Goal: Information Seeking & Learning: Learn about a topic

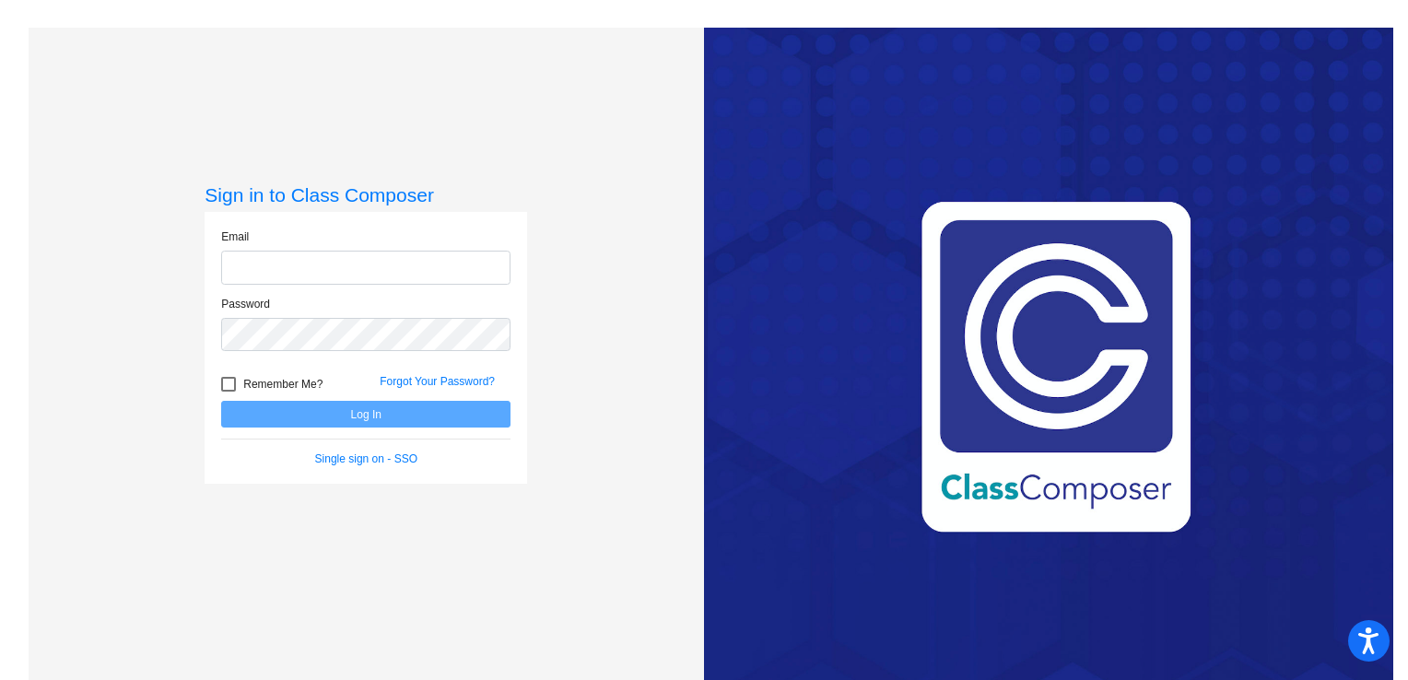
type input "[EMAIL_ADDRESS][DOMAIN_NAME]"
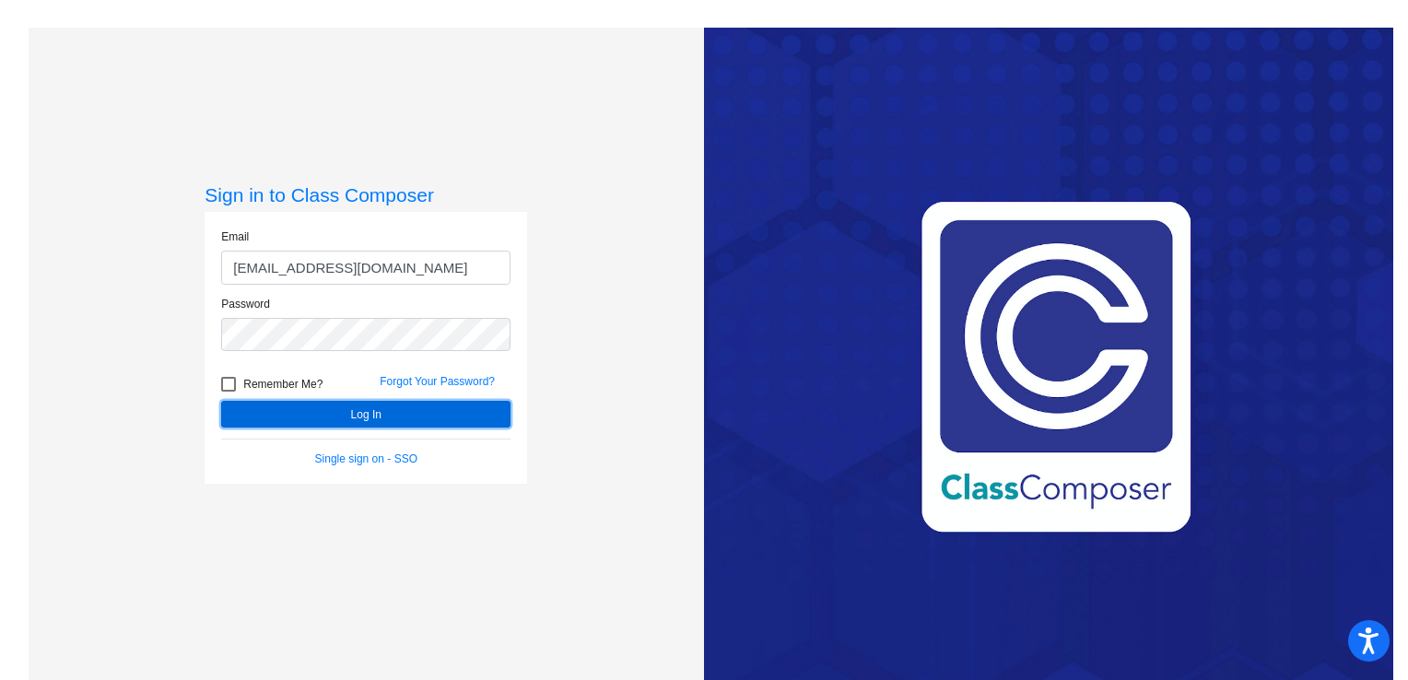
click at [321, 408] on button "Log In" at bounding box center [365, 414] width 289 height 27
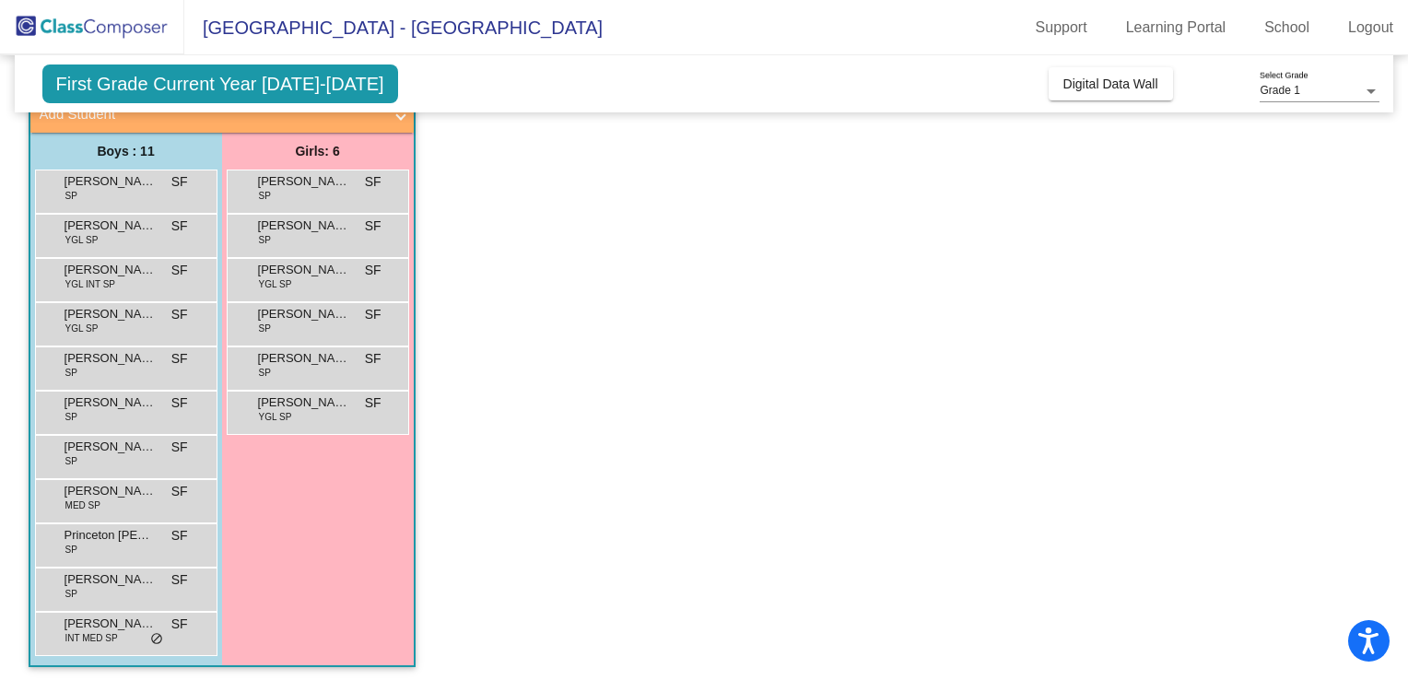
scroll to position [129, 0]
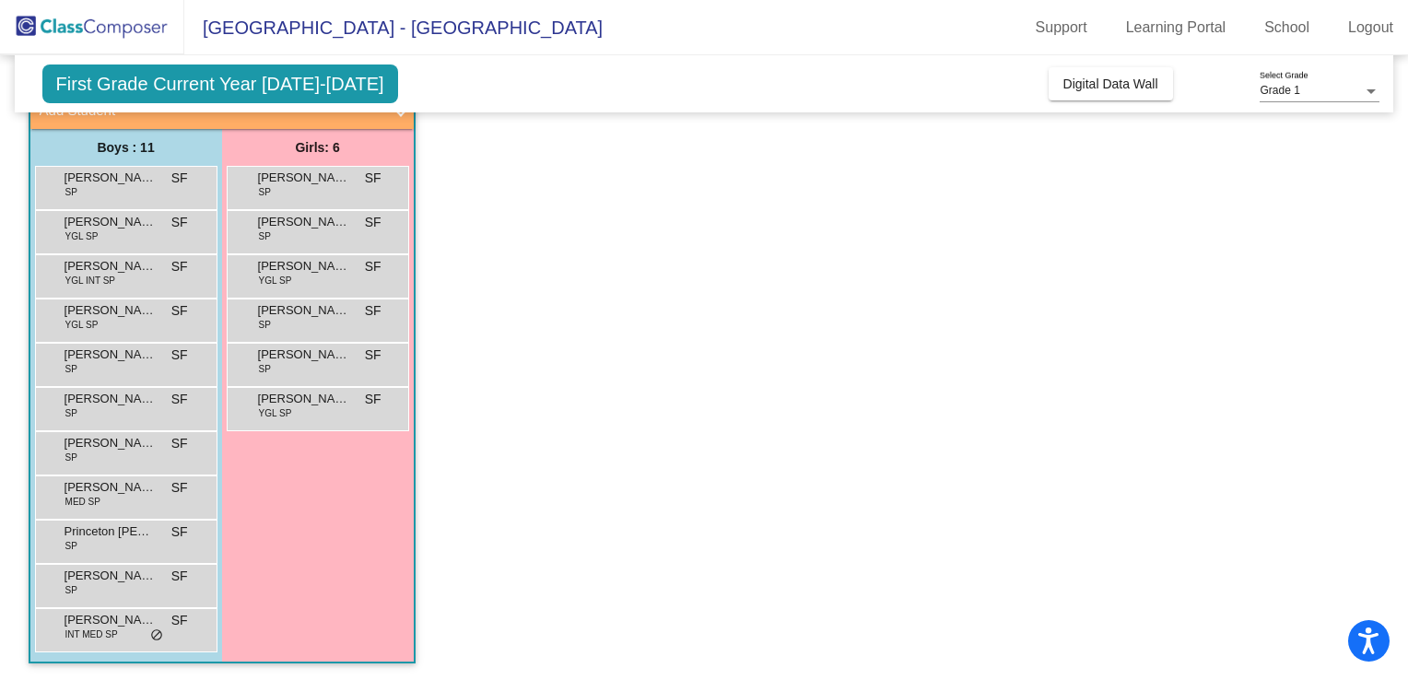
click at [429, 214] on app-classroom "Class 12 - [GEOGRAPHIC_DATA] 4 picture_as_pdf [PERSON_NAME] Add Student First N…" at bounding box center [705, 364] width 1352 height 636
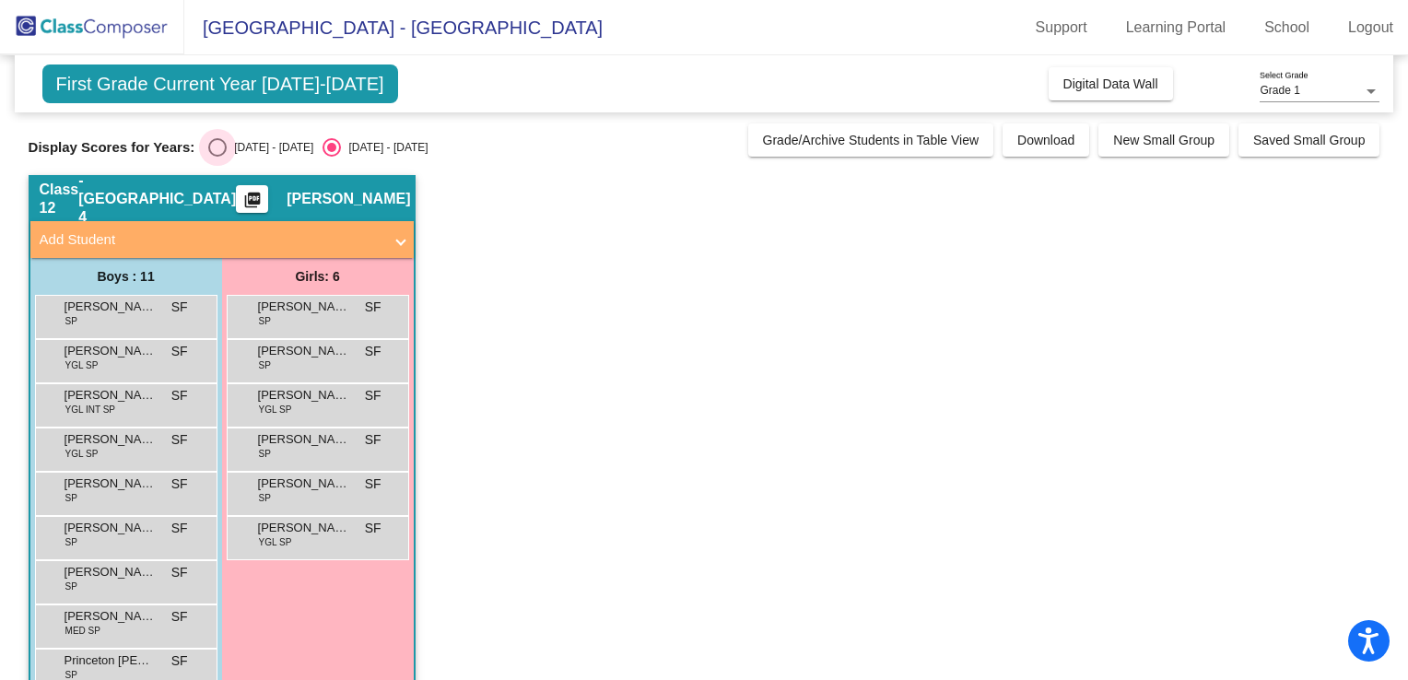
click at [213, 143] on div "Select an option" at bounding box center [217, 147] width 18 height 18
click at [217, 157] on input "[DATE] - [DATE]" at bounding box center [217, 157] width 1 height 1
radio input "true"
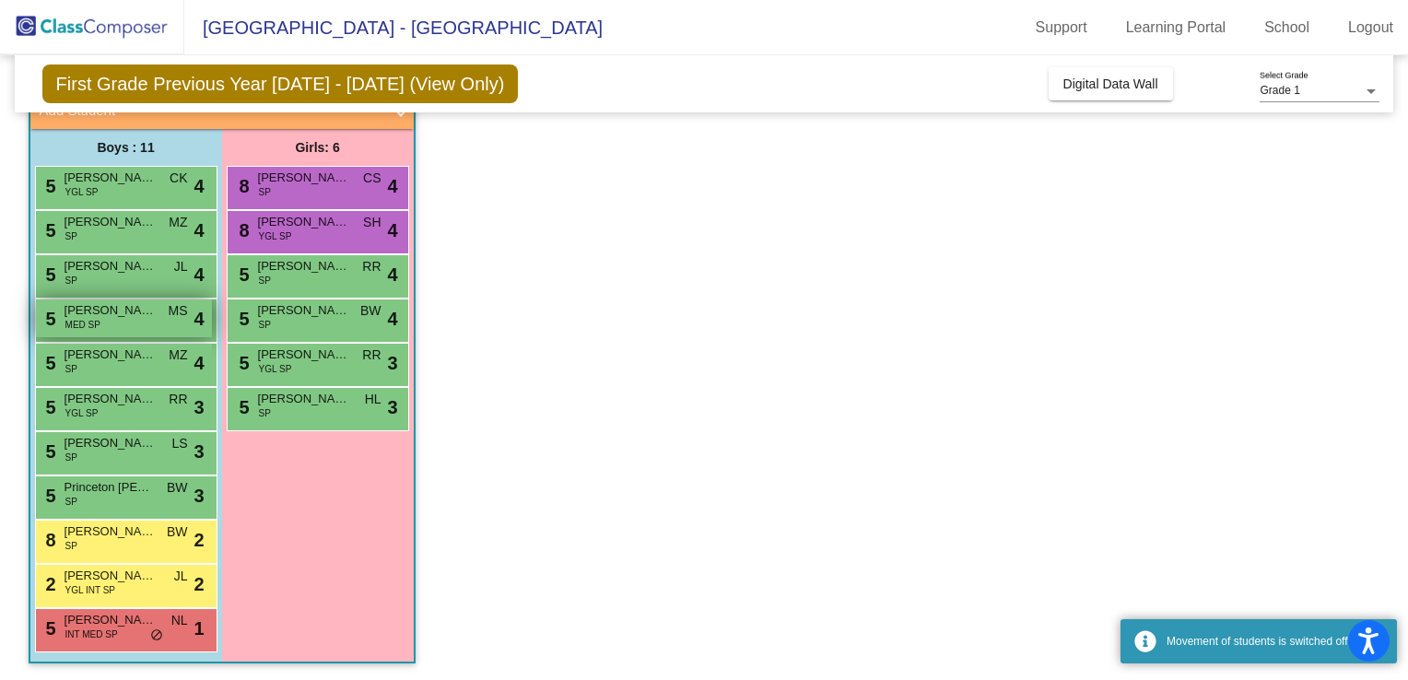
scroll to position [129, 0]
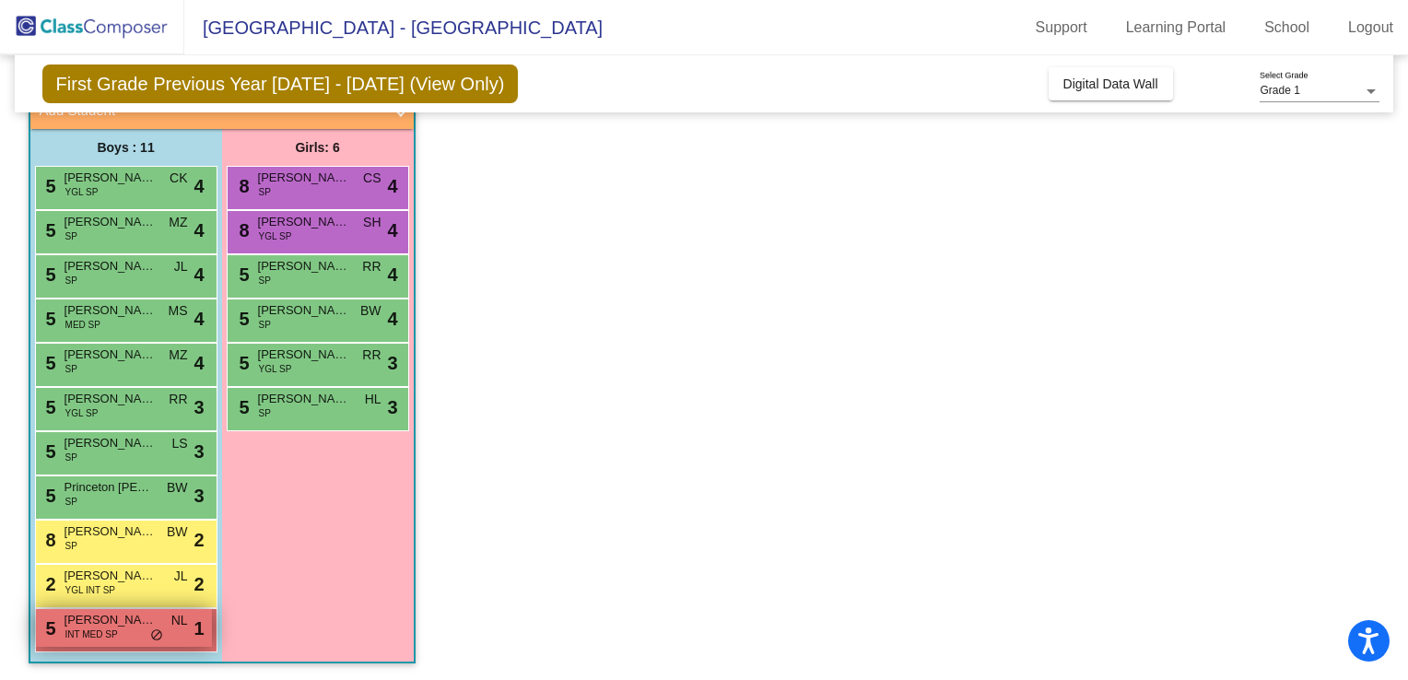
click at [123, 626] on span "[PERSON_NAME]" at bounding box center [111, 620] width 92 height 18
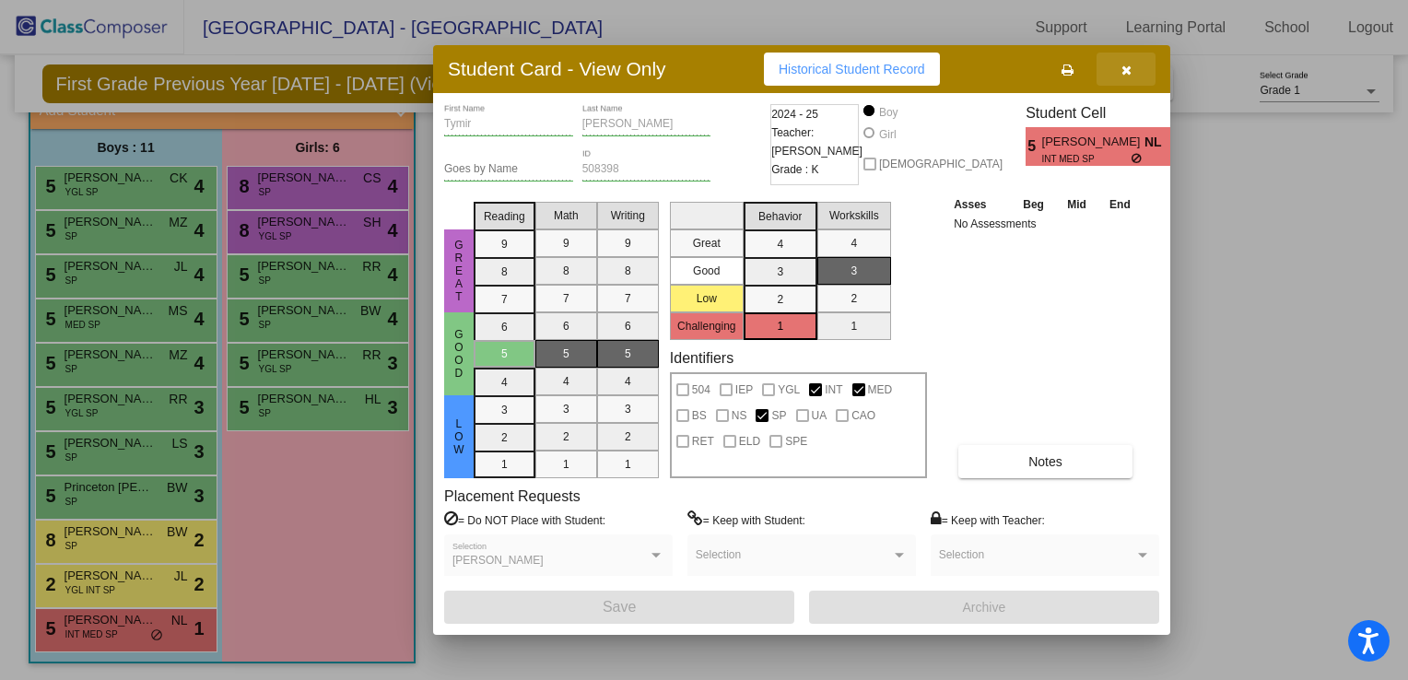
click at [1140, 75] on button "button" at bounding box center [1126, 69] width 59 height 33
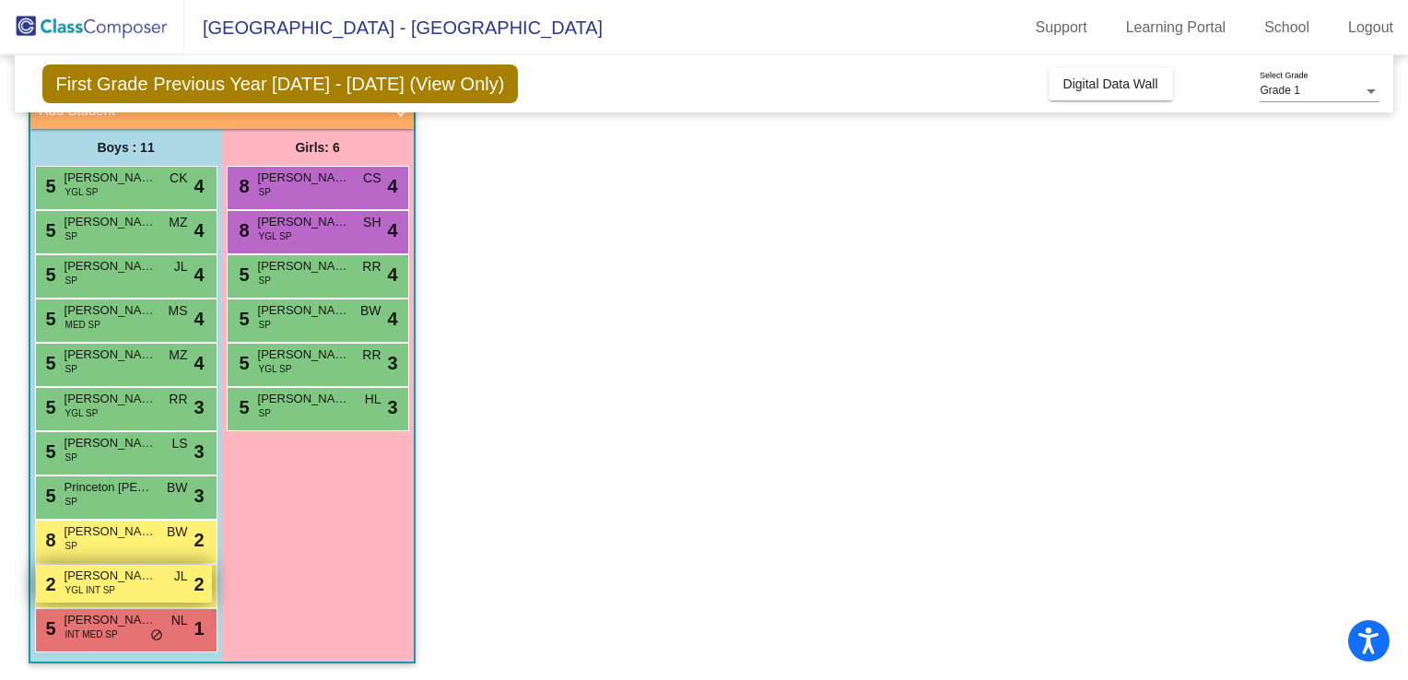
click at [102, 578] on span "[PERSON_NAME]" at bounding box center [111, 576] width 92 height 18
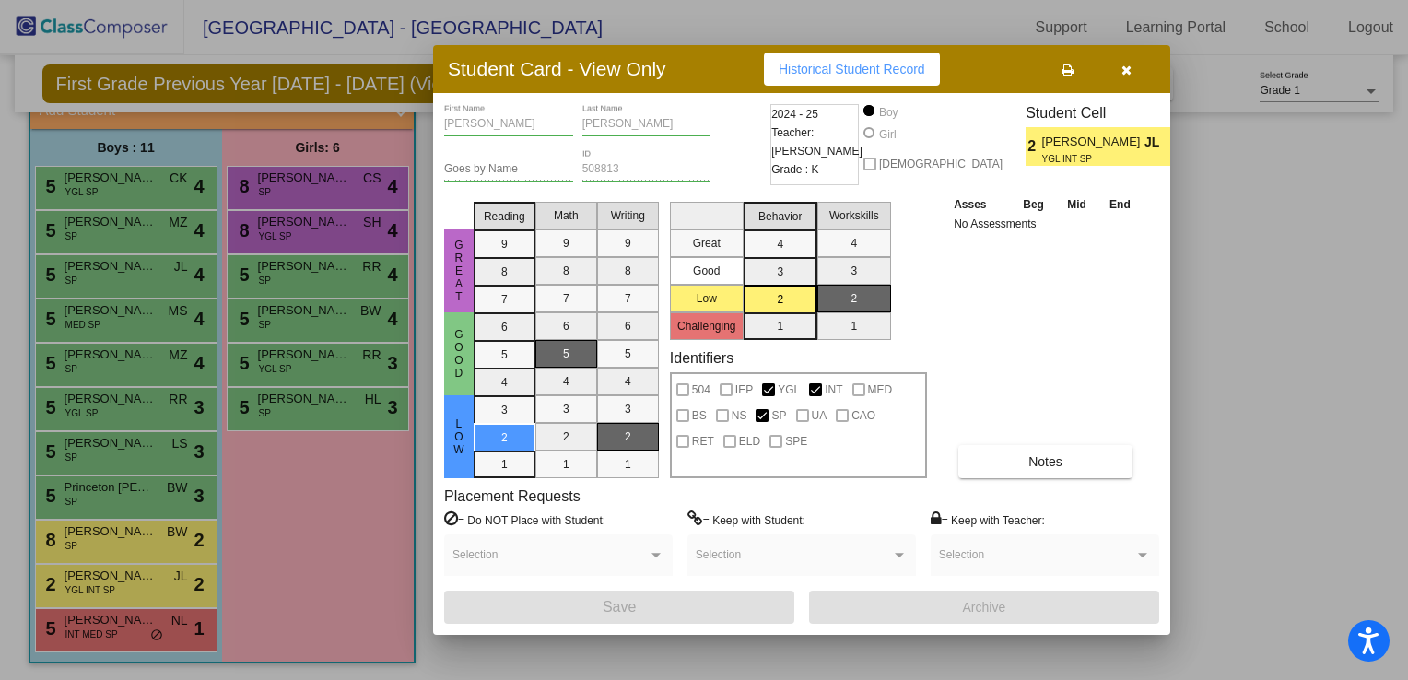
click at [1122, 72] on icon "button" at bounding box center [1126, 70] width 10 height 13
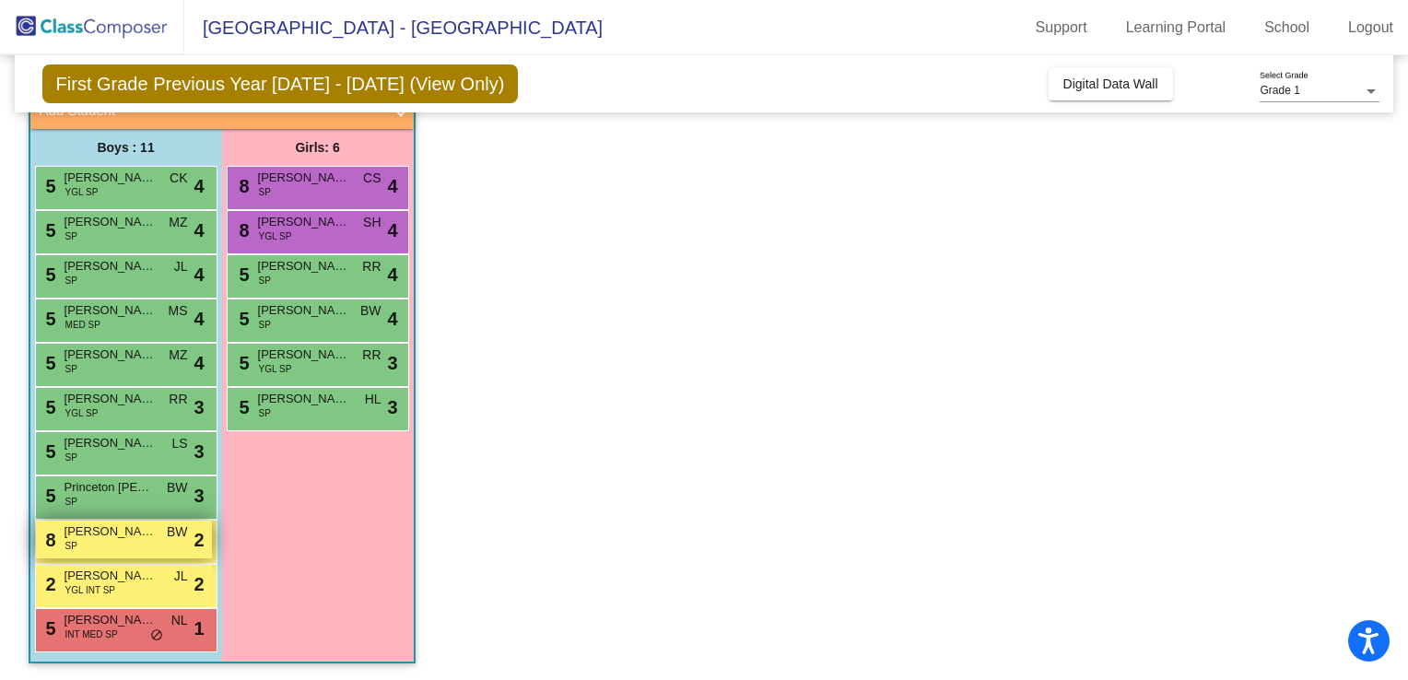
click at [167, 551] on div "8 [PERSON_NAME] SP BW lock do_not_disturb_alt 2" at bounding box center [124, 540] width 176 height 38
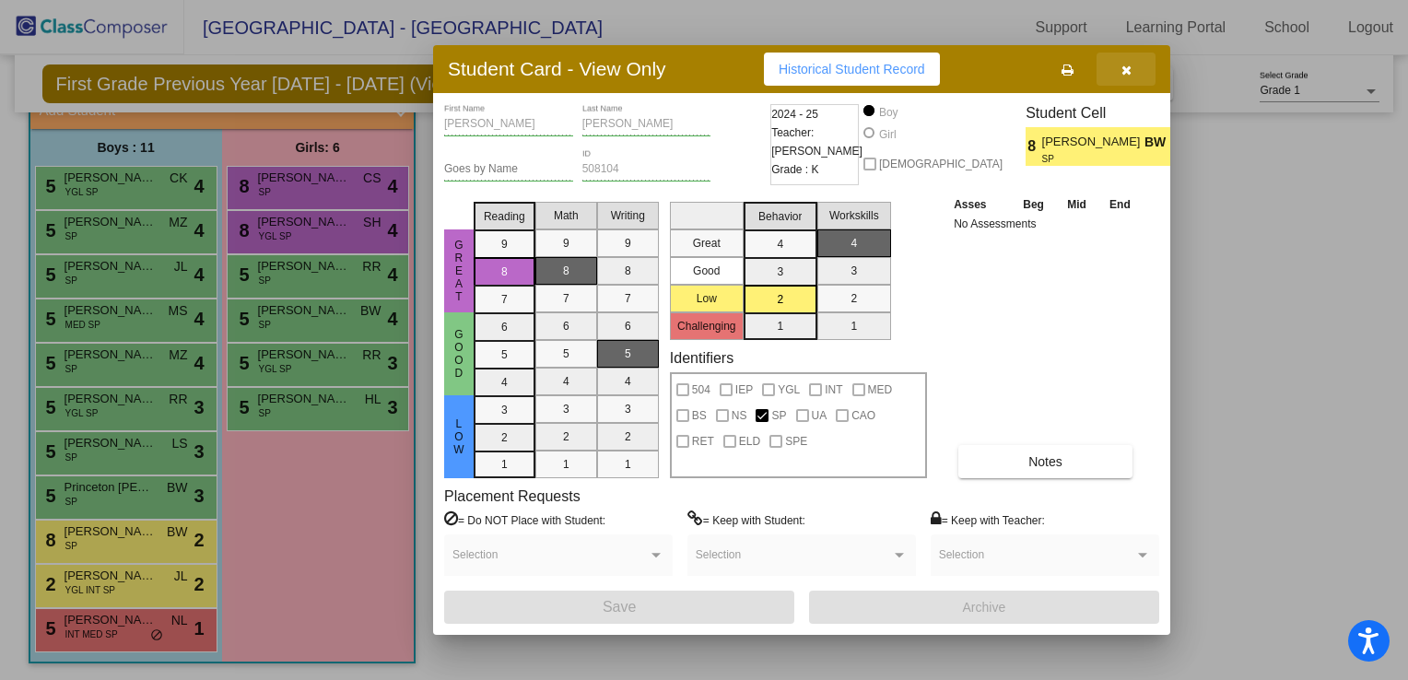
click at [1124, 66] on icon "button" at bounding box center [1126, 70] width 10 height 13
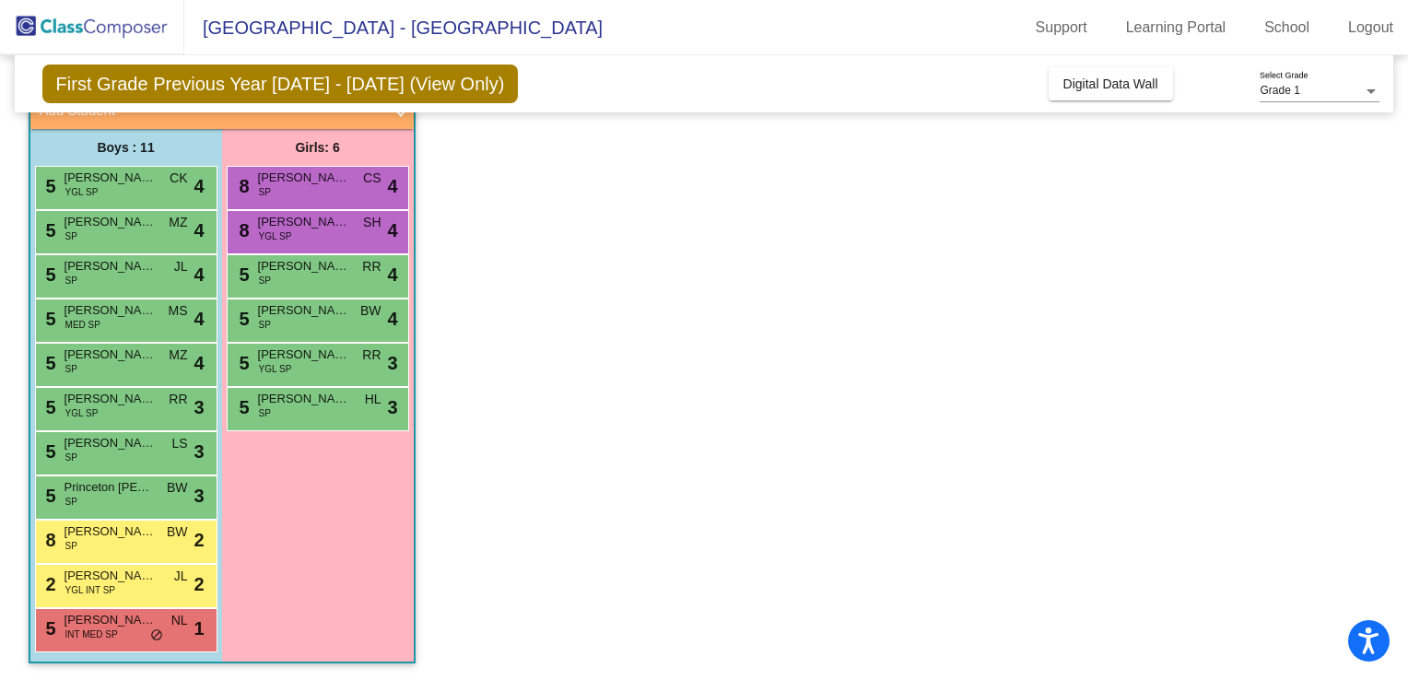
scroll to position [0, 0]
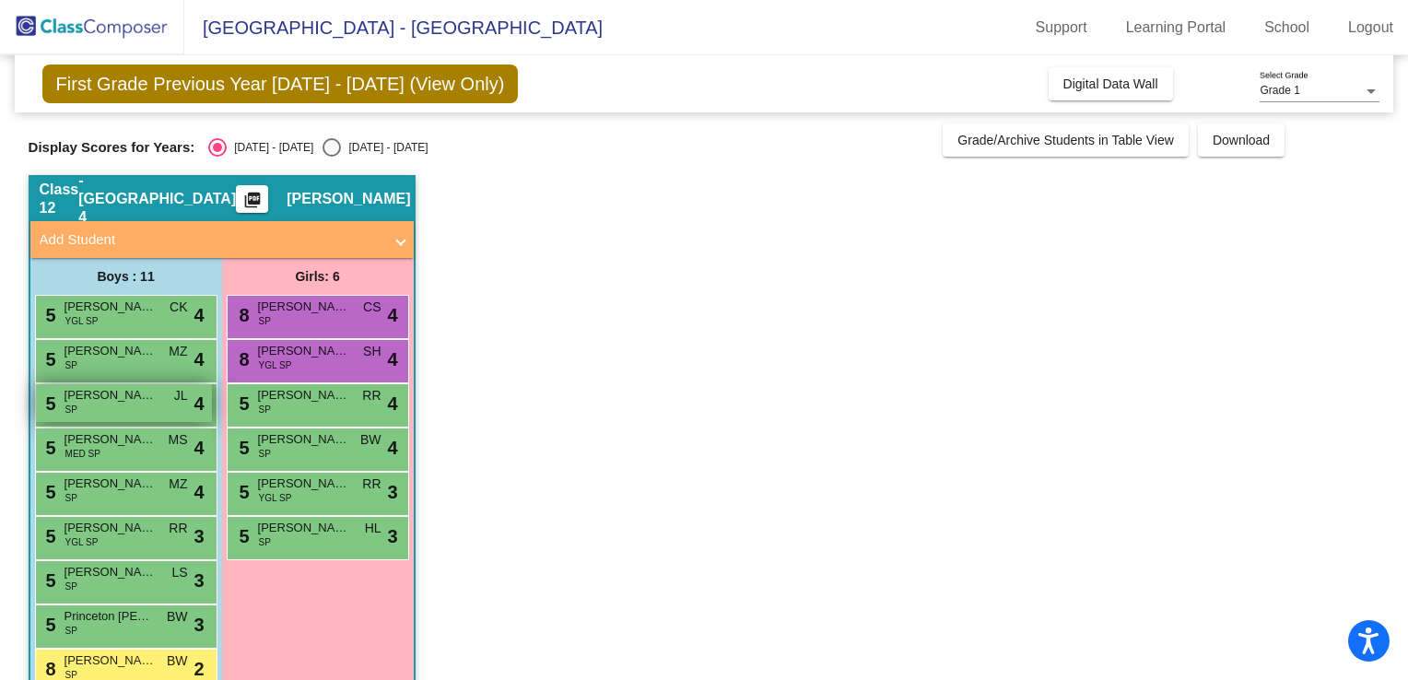
click at [109, 418] on div "5 [PERSON_NAME] SP JL lock do_not_disturb_alt 4" at bounding box center [124, 403] width 176 height 38
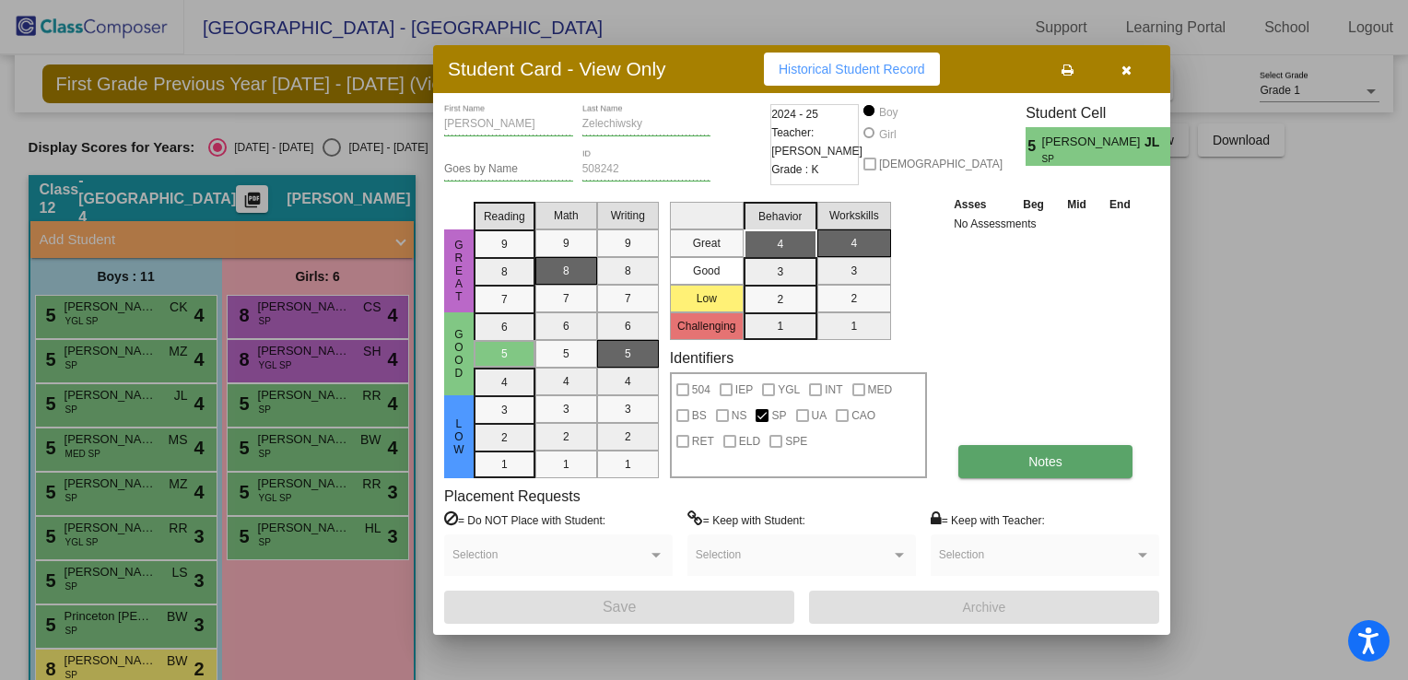
click at [1038, 466] on span "Notes" at bounding box center [1045, 461] width 34 height 15
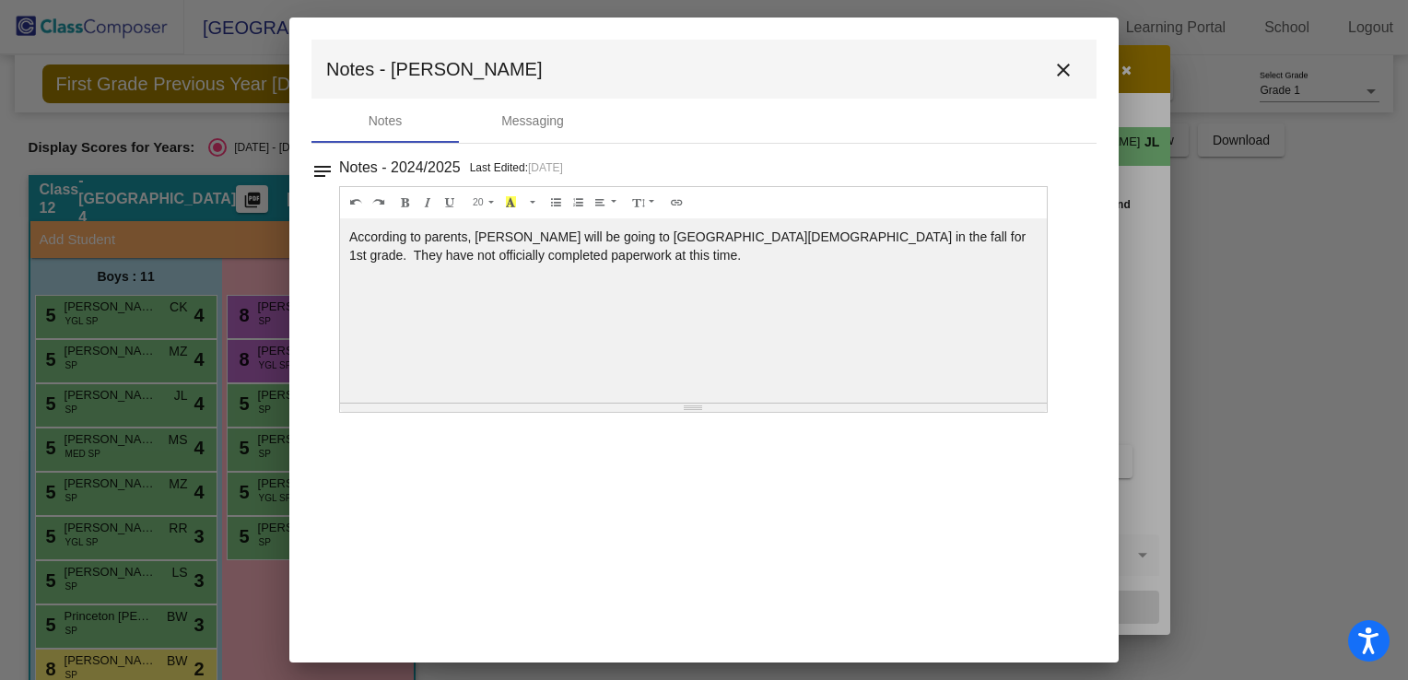
click at [1073, 79] on mat-icon "close" at bounding box center [1063, 70] width 22 height 22
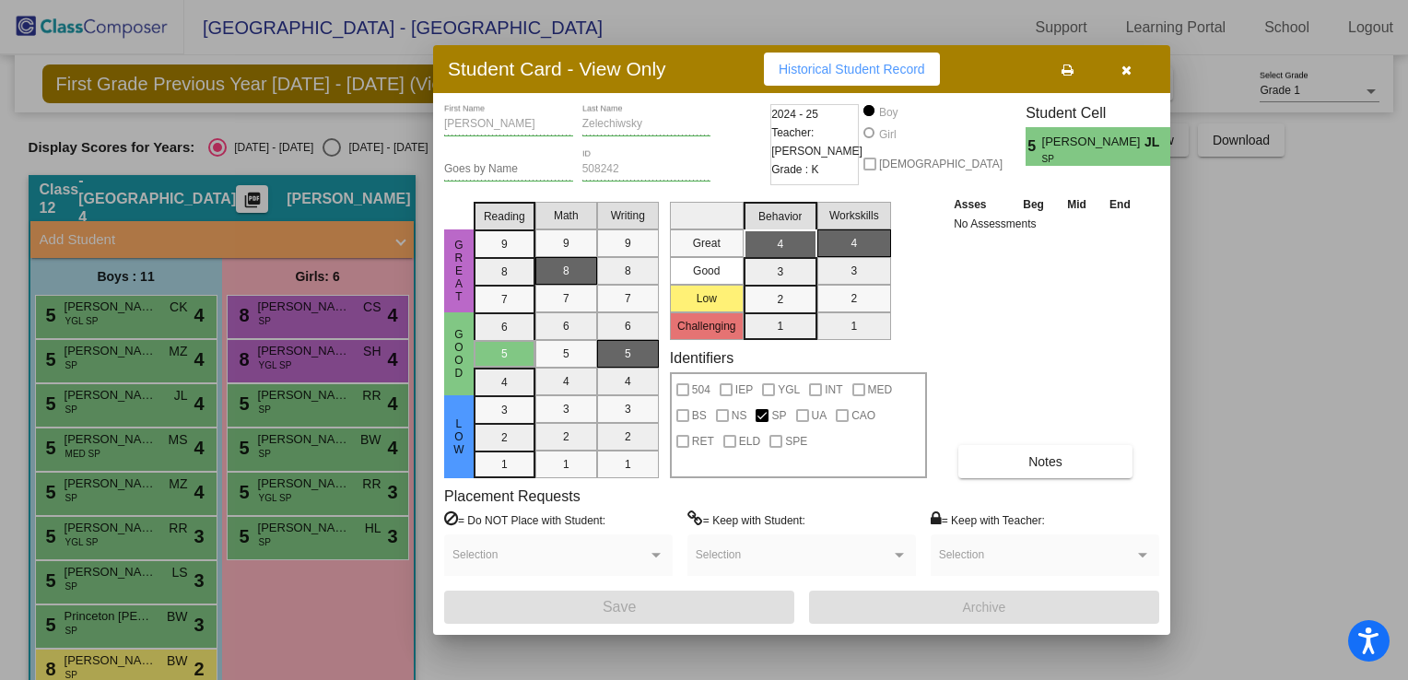
click at [1119, 72] on button "button" at bounding box center [1126, 69] width 59 height 33
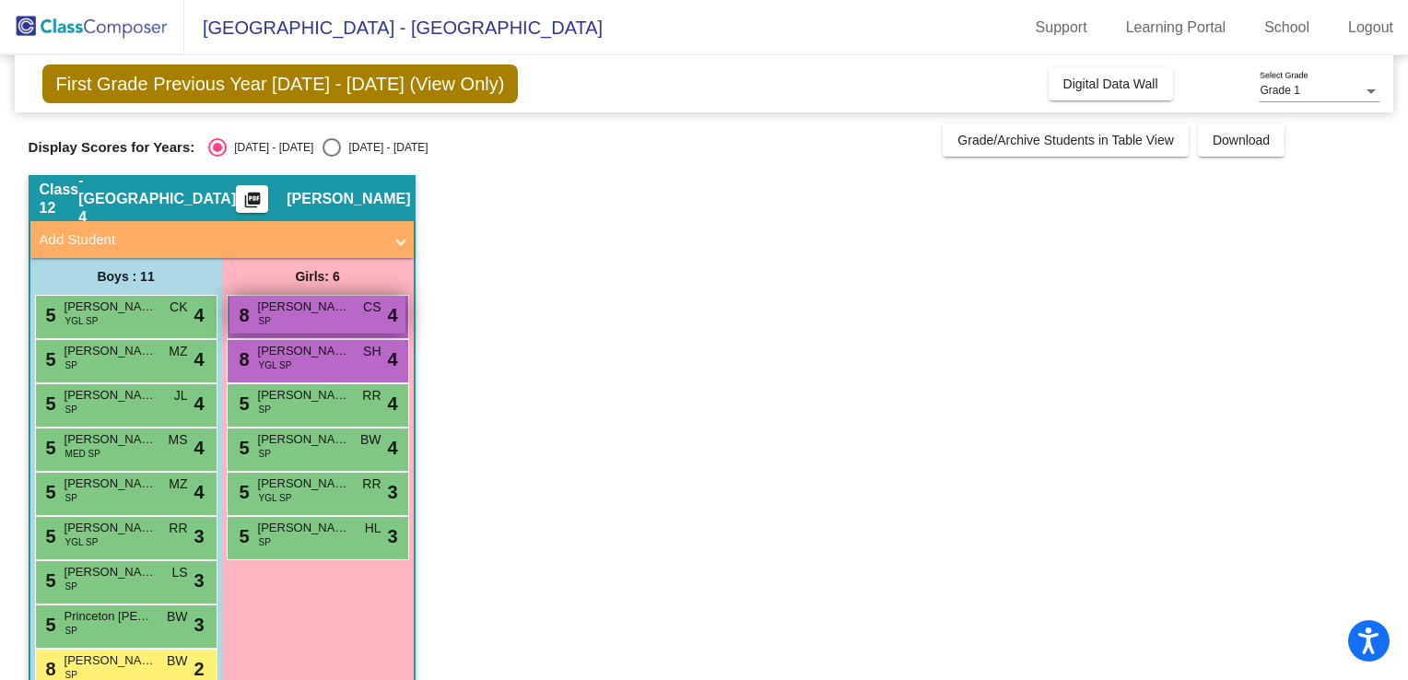
click at [368, 315] on span "CS" at bounding box center [372, 307] width 18 height 19
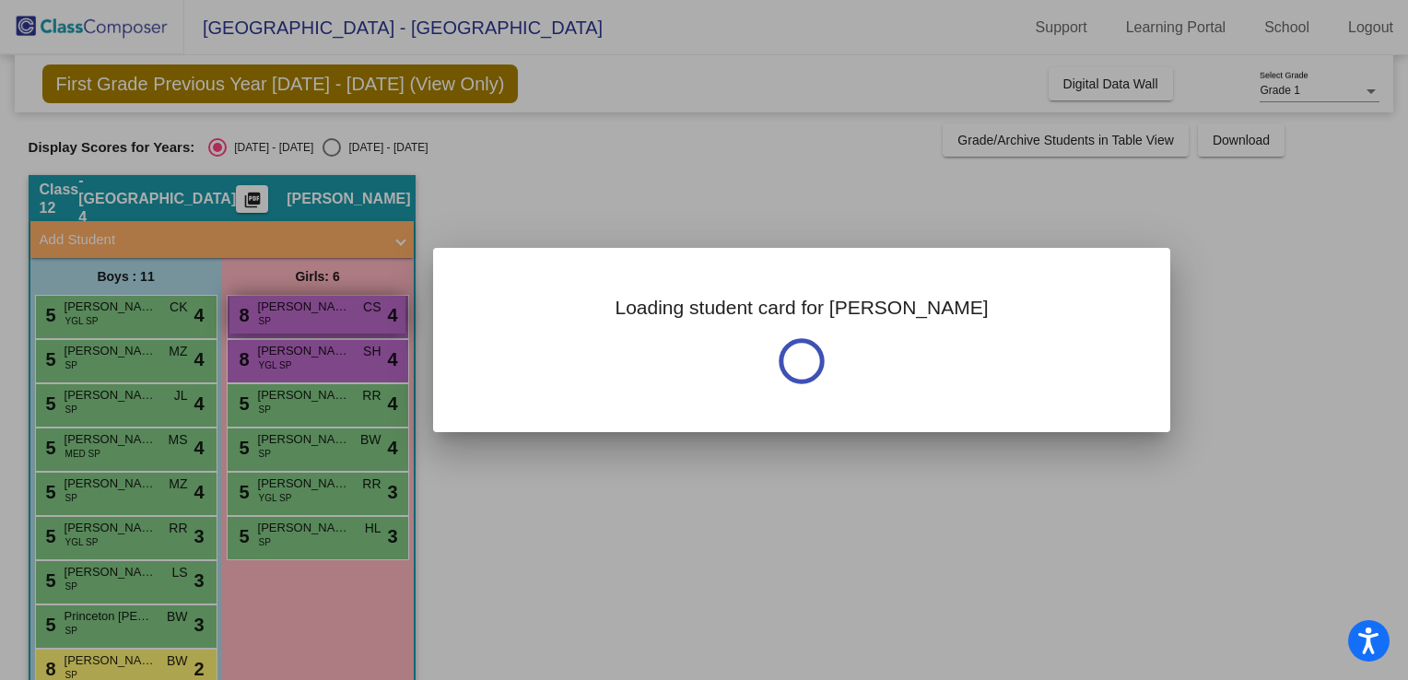
click at [368, 315] on div at bounding box center [704, 340] width 1408 height 680
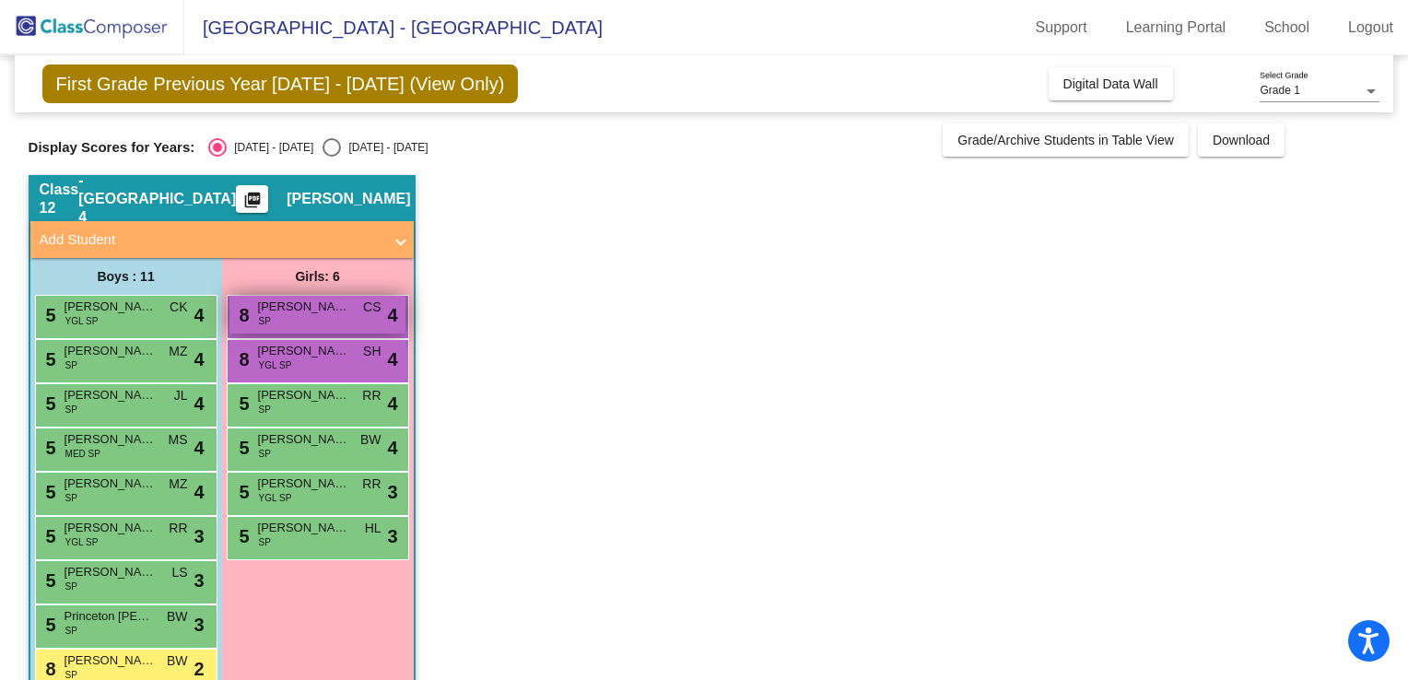
click at [370, 322] on div "8 [PERSON_NAME] SP CS lock do_not_disturb_alt 4" at bounding box center [317, 315] width 176 height 38
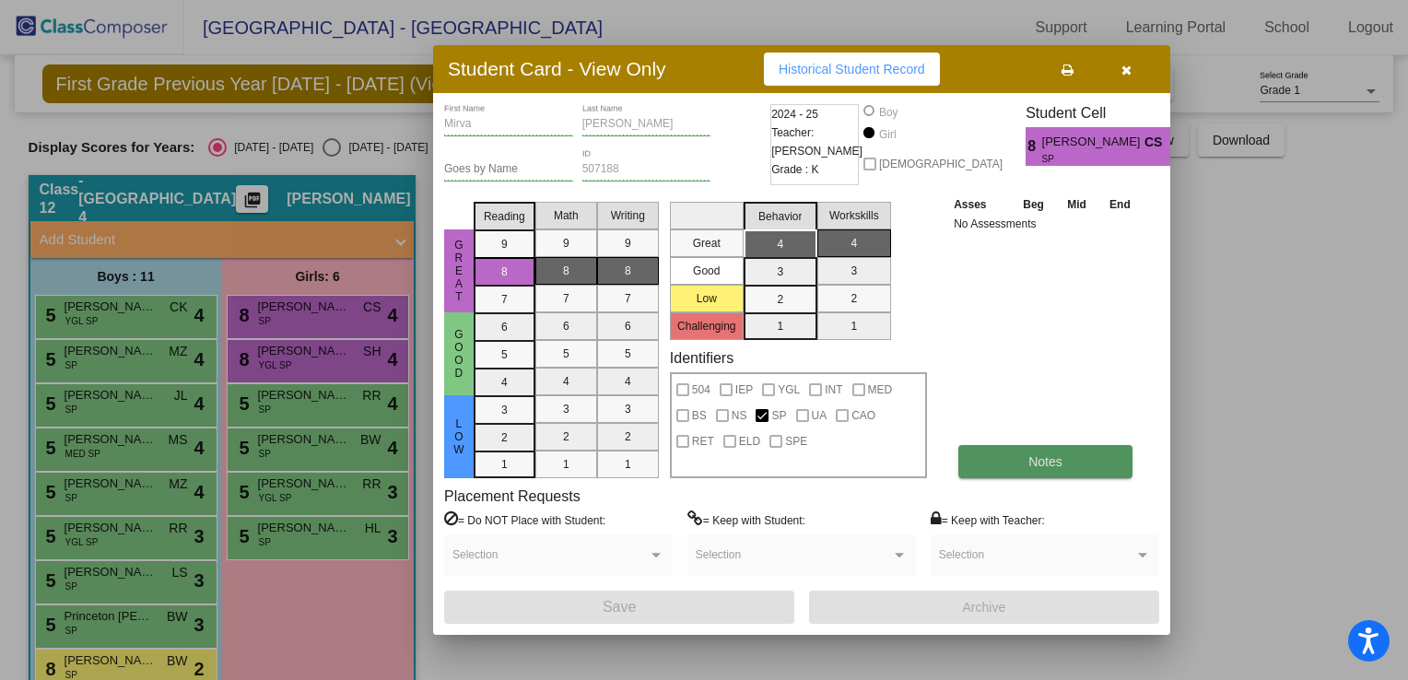
click at [1016, 465] on button "Notes" at bounding box center [1045, 461] width 174 height 33
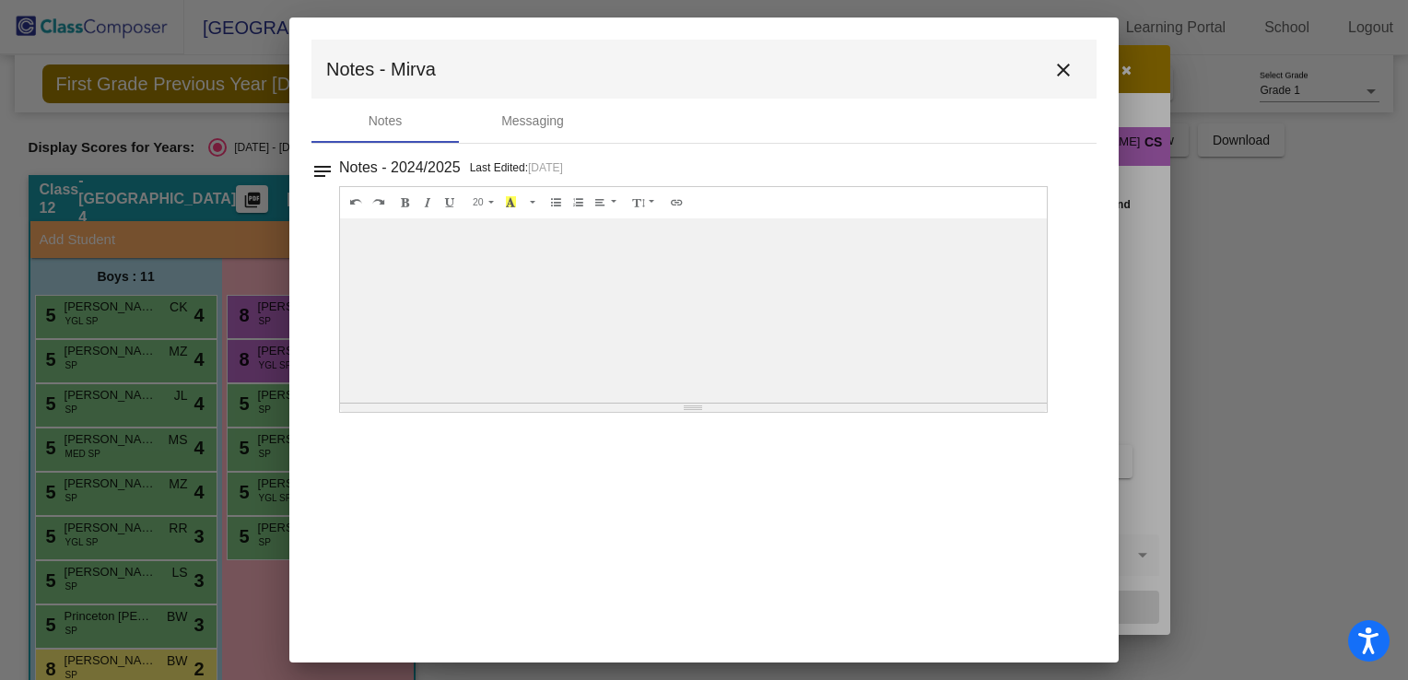
click at [1068, 70] on mat-icon "close" at bounding box center [1063, 70] width 22 height 22
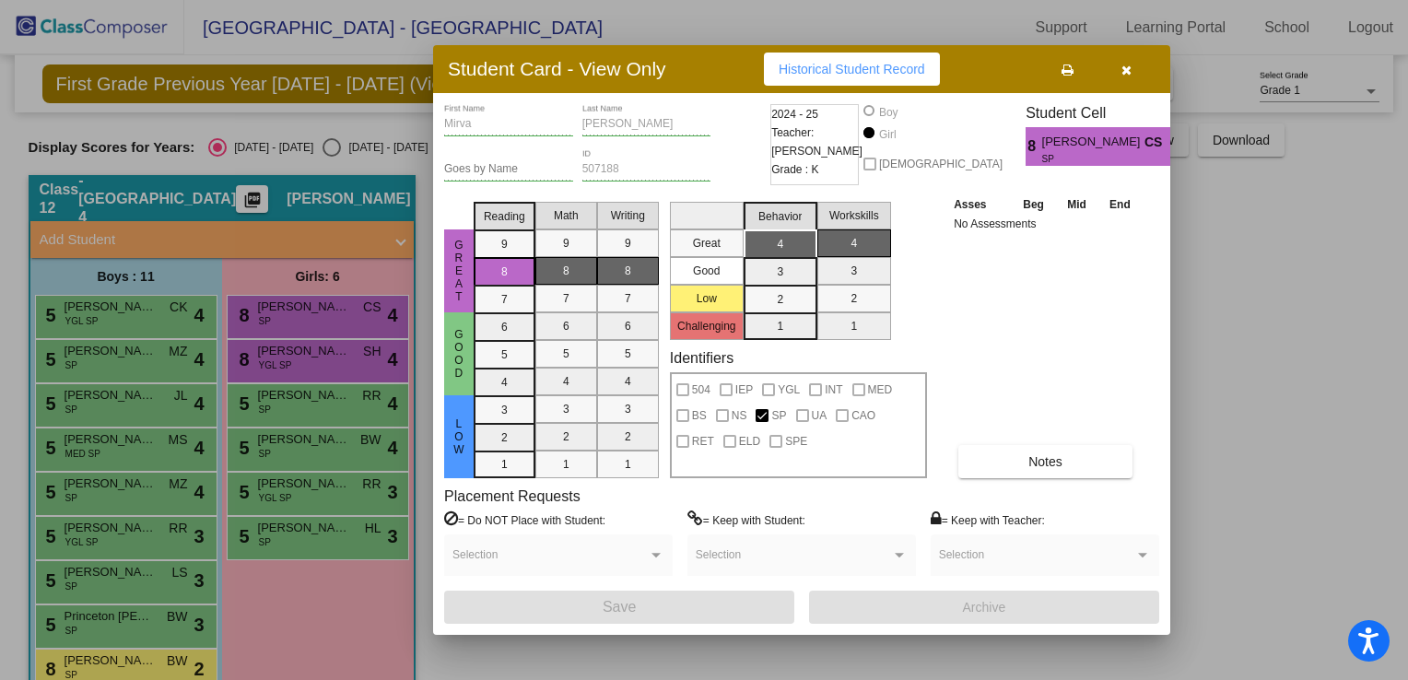
click at [1132, 71] on button "button" at bounding box center [1126, 69] width 59 height 33
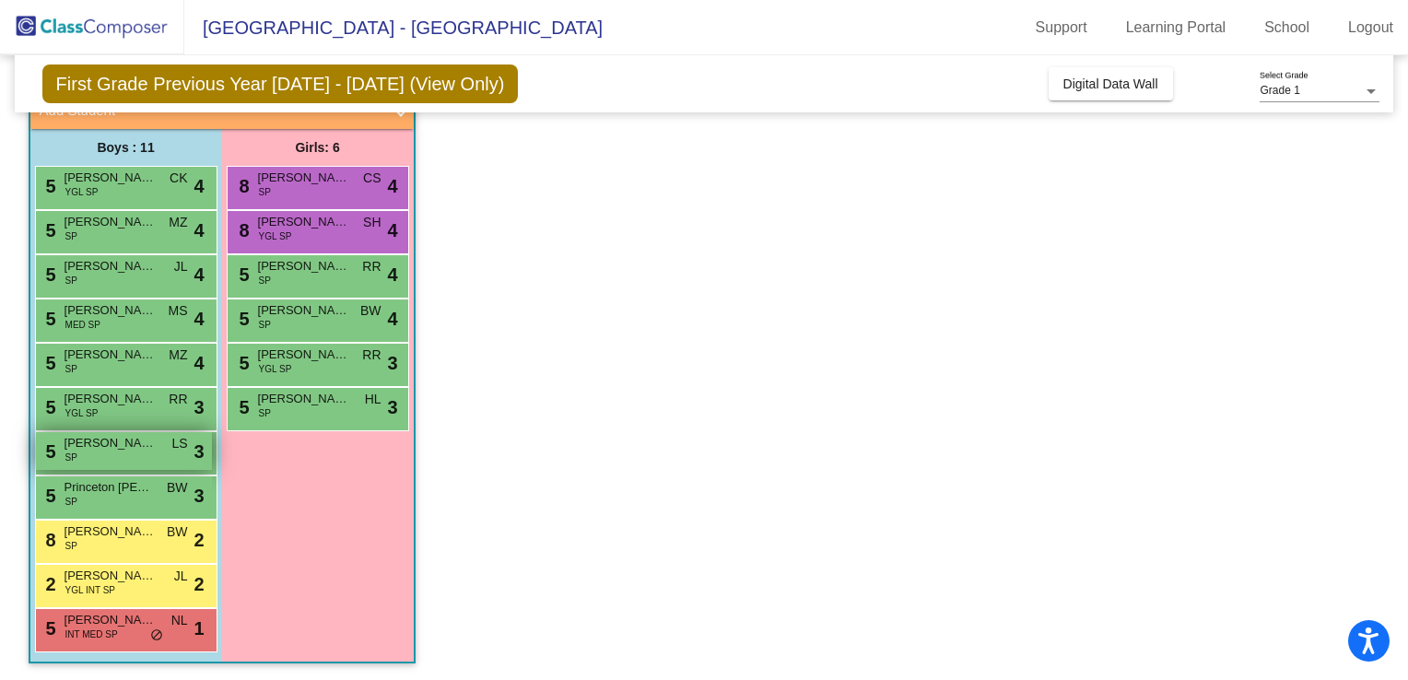
scroll to position [128, 0]
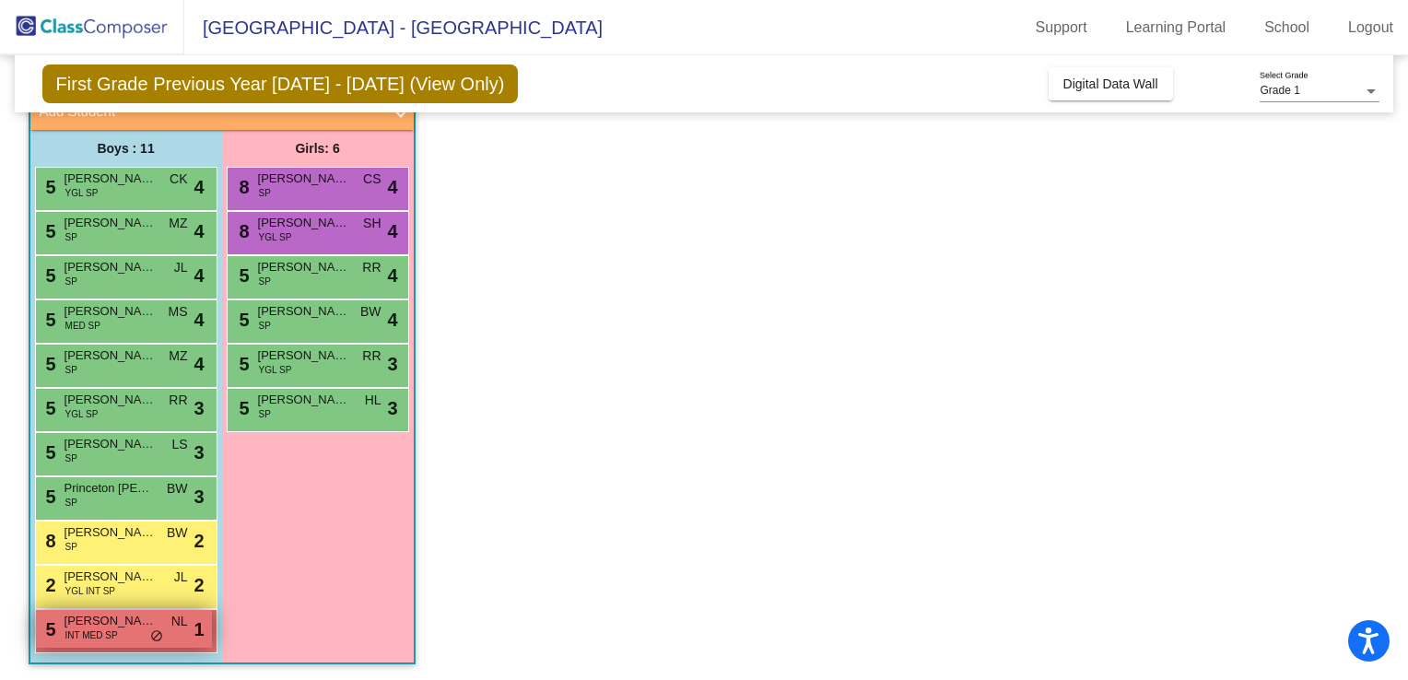
click at [142, 628] on div "5 [PERSON_NAME] INT MED SP NL lock do_not_disturb_alt 1" at bounding box center [124, 629] width 176 height 38
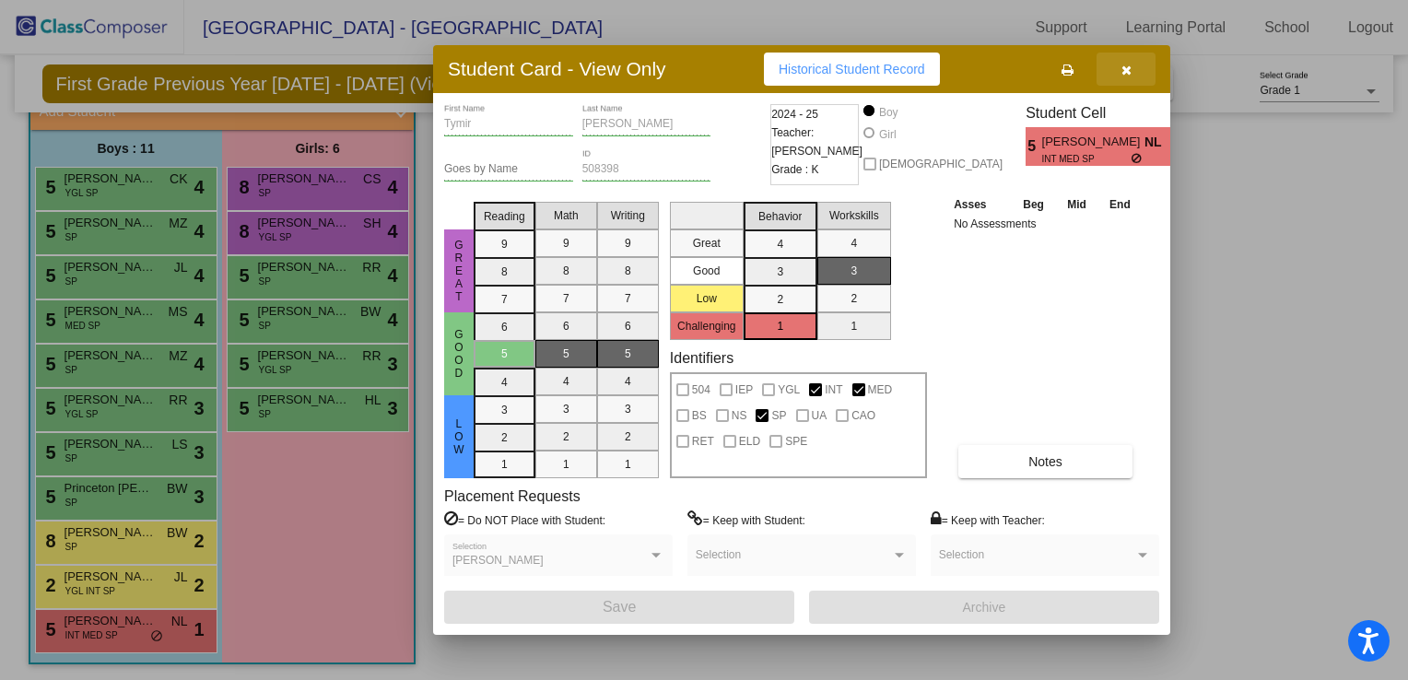
click at [1138, 71] on button "button" at bounding box center [1126, 69] width 59 height 33
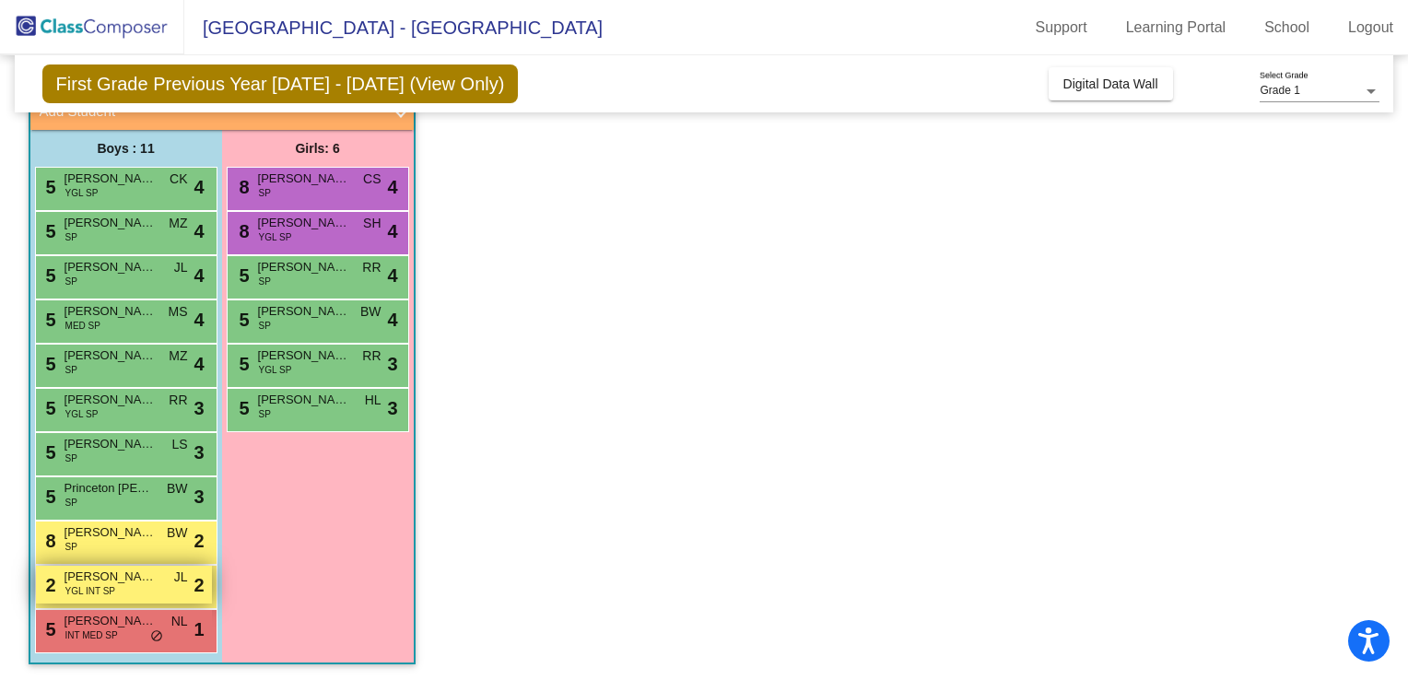
click at [125, 579] on span "[PERSON_NAME]" at bounding box center [111, 577] width 92 height 18
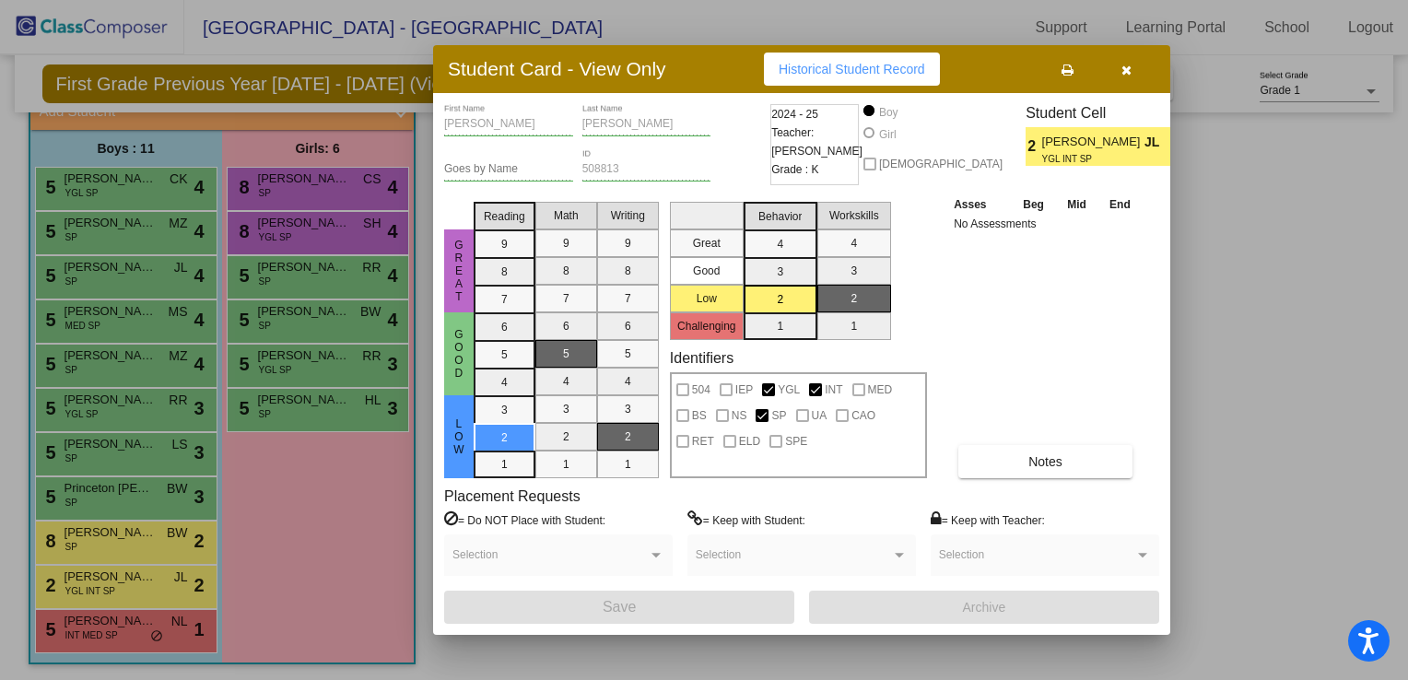
click at [1131, 78] on button "button" at bounding box center [1126, 69] width 59 height 33
